Goal: Find specific page/section: Find specific page/section

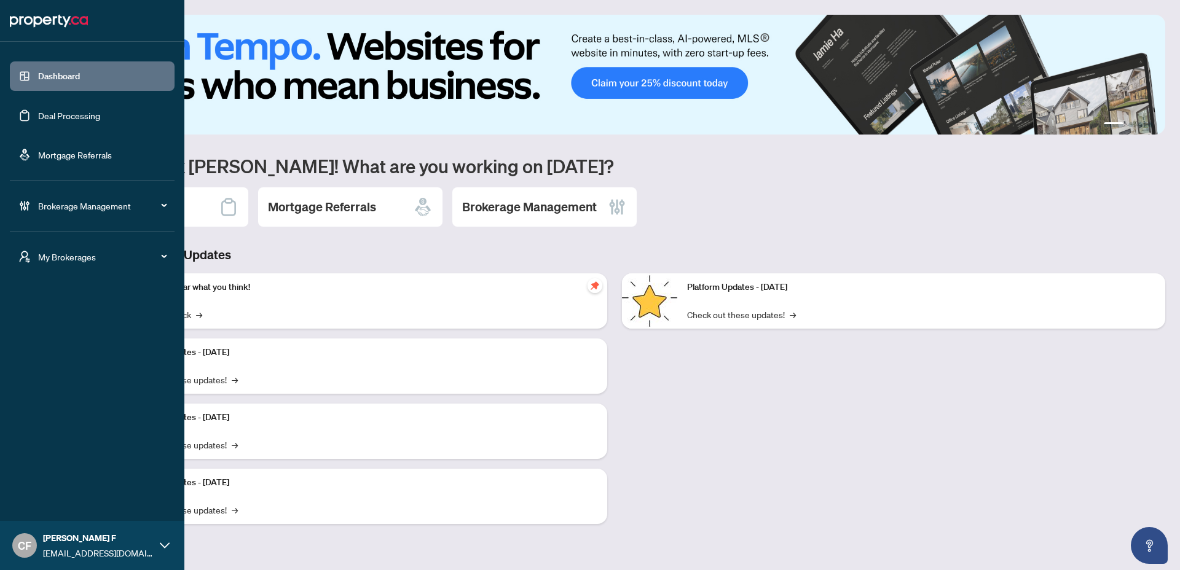
click at [128, 253] on span "My Brokerages" at bounding box center [102, 257] width 128 height 14
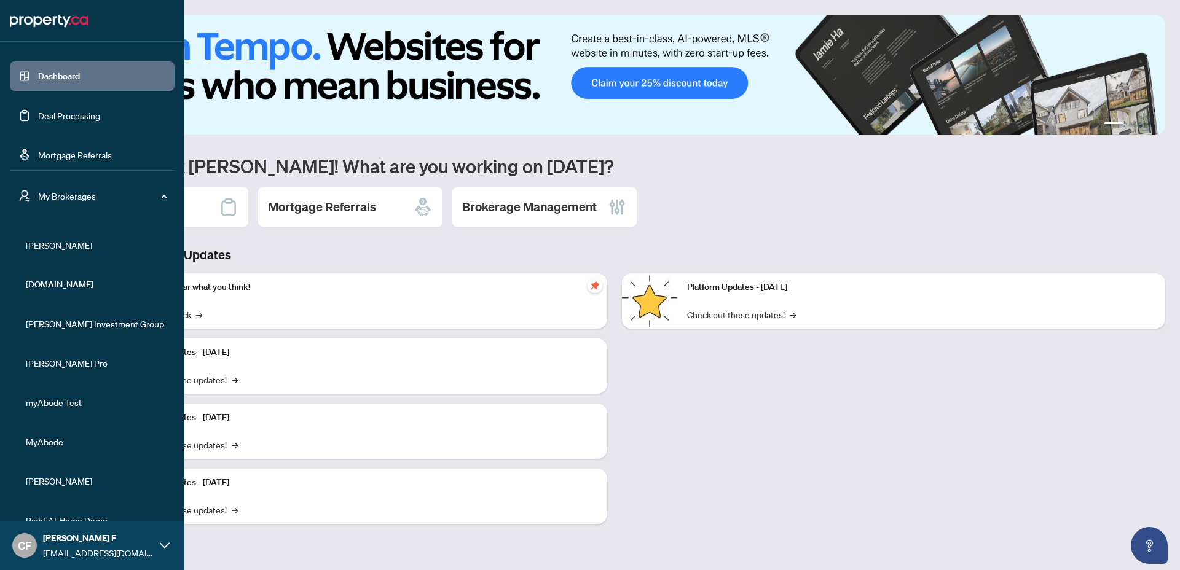
click at [52, 240] on span "[PERSON_NAME]" at bounding box center [96, 246] width 140 height 14
